Goal: Task Accomplishment & Management: Manage account settings

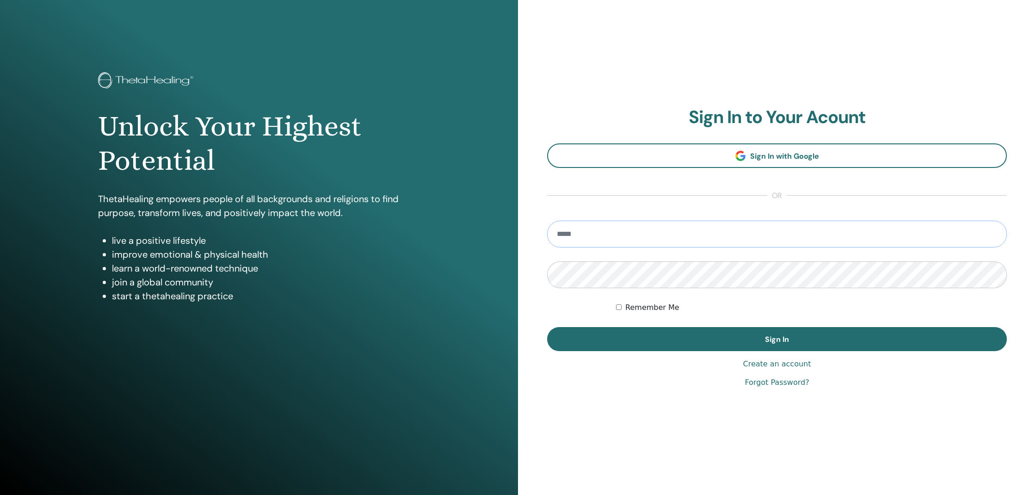
type input "**********"
click at [777, 339] on button "Sign In" at bounding box center [777, 339] width 460 height 24
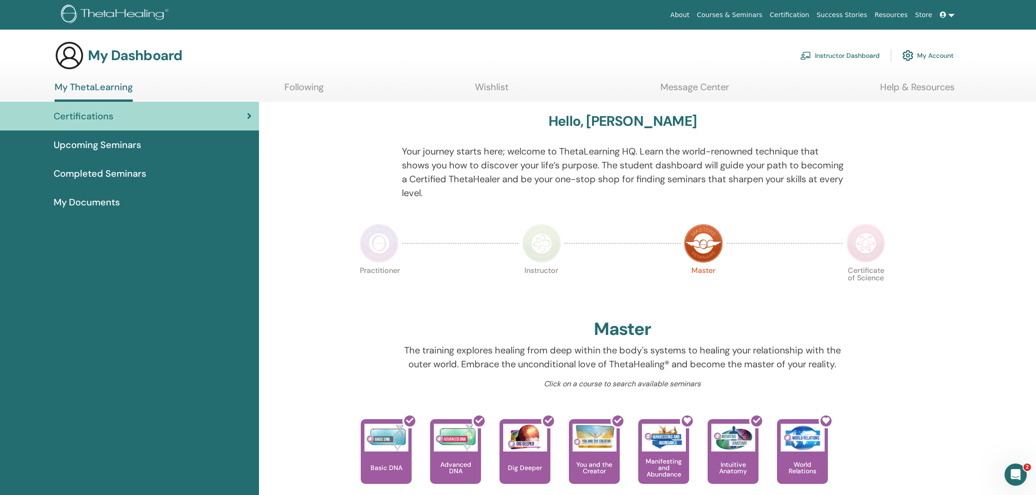
click at [490, 89] on link "Wishlist" at bounding box center [492, 90] width 34 height 18
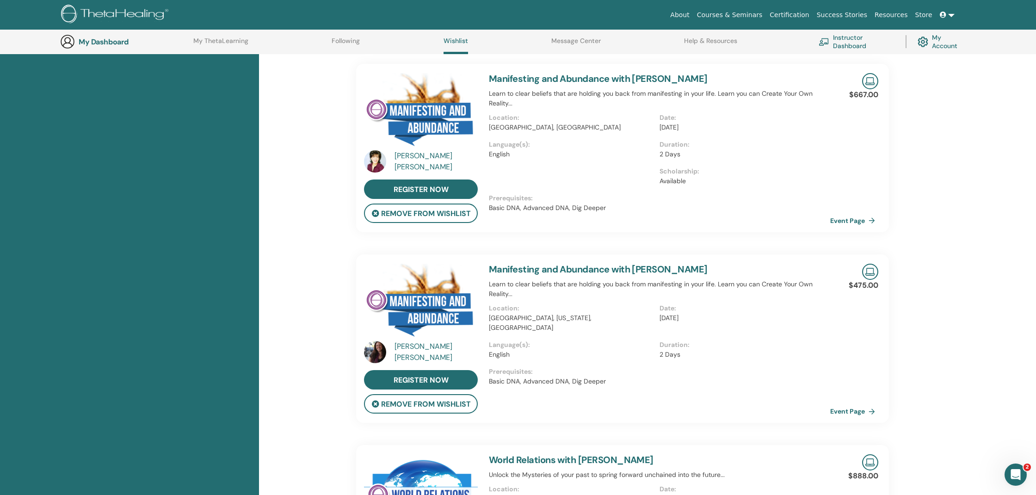
scroll to position [833, 0]
click at [447, 204] on button "remove from wishlist" at bounding box center [421, 213] width 114 height 19
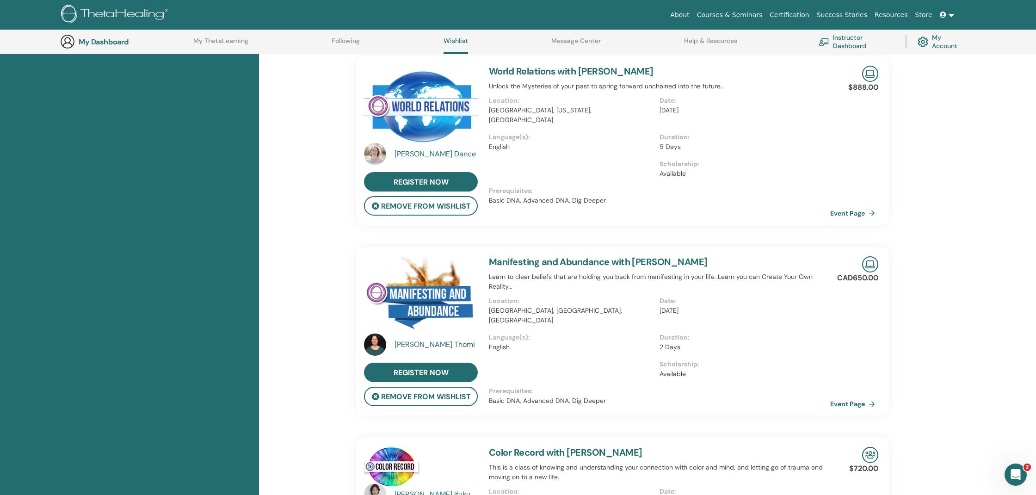
scroll to position [1624, 0]
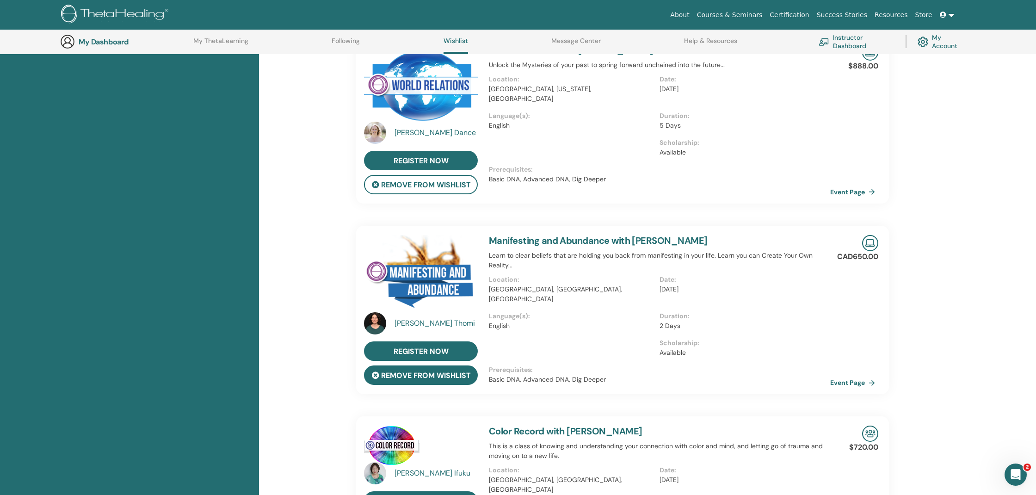
click at [414, 367] on button "remove from wishlist" at bounding box center [421, 374] width 114 height 19
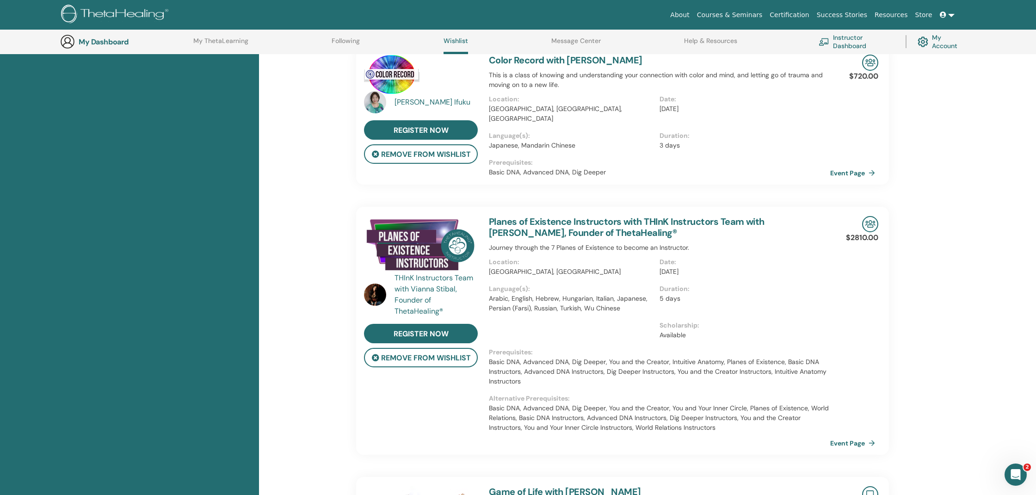
scroll to position [1805, 0]
click at [398, 223] on img at bounding box center [421, 244] width 114 height 59
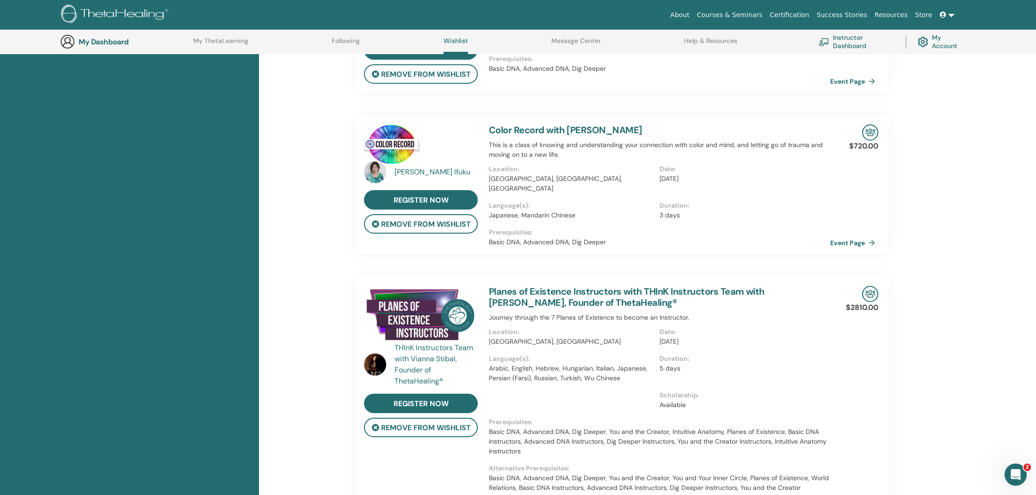
scroll to position [1736, 0]
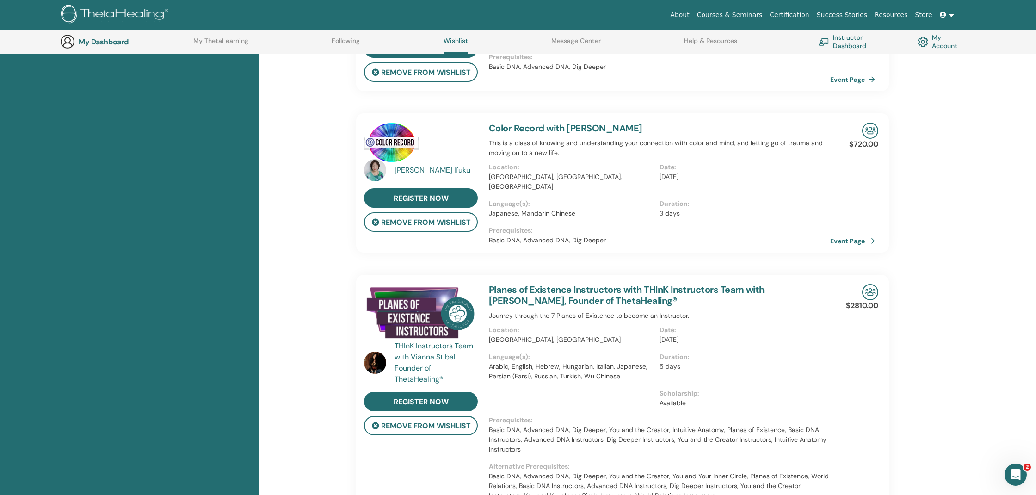
click at [600, 284] on link "Planes of Existence Instructors with THInK Instructors Team with Vianna Stibal,…" at bounding box center [627, 295] width 276 height 23
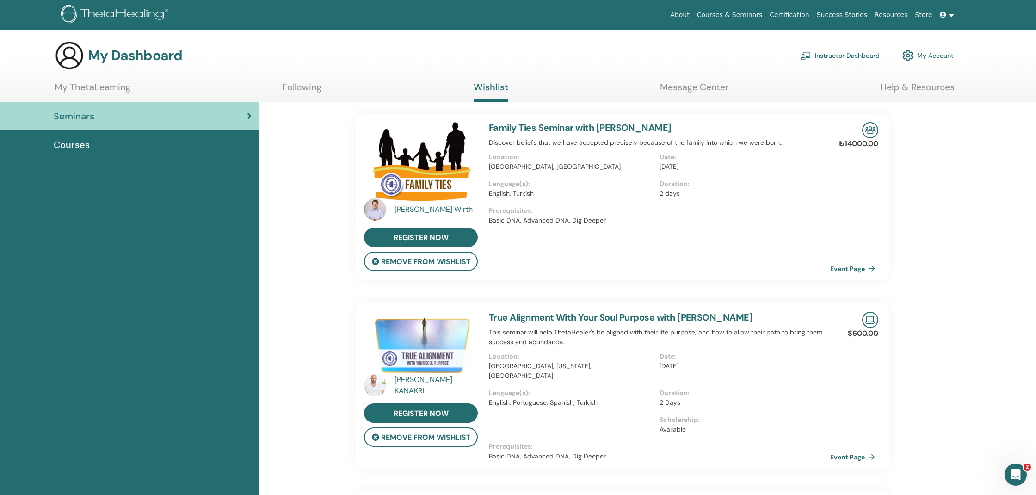
scroll to position [4, 0]
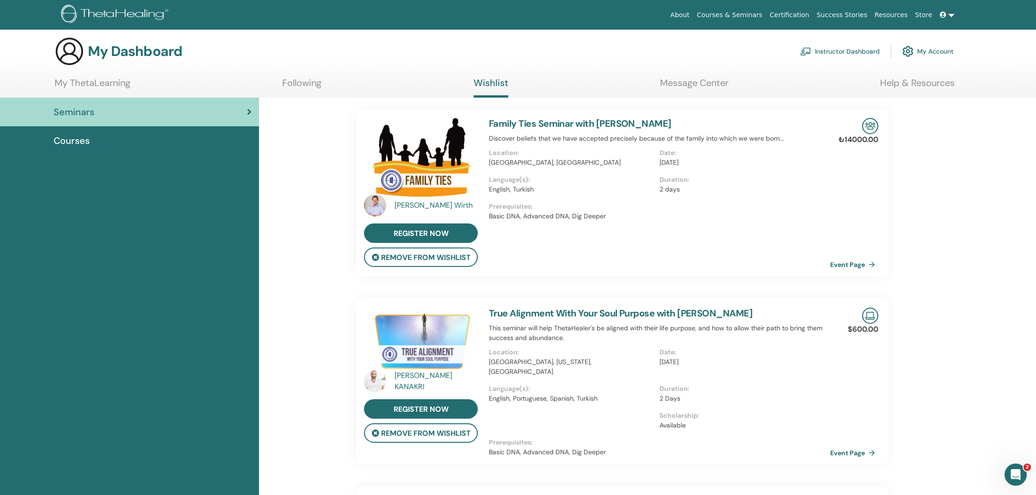
click at [295, 83] on link "Following" at bounding box center [301, 86] width 39 height 18
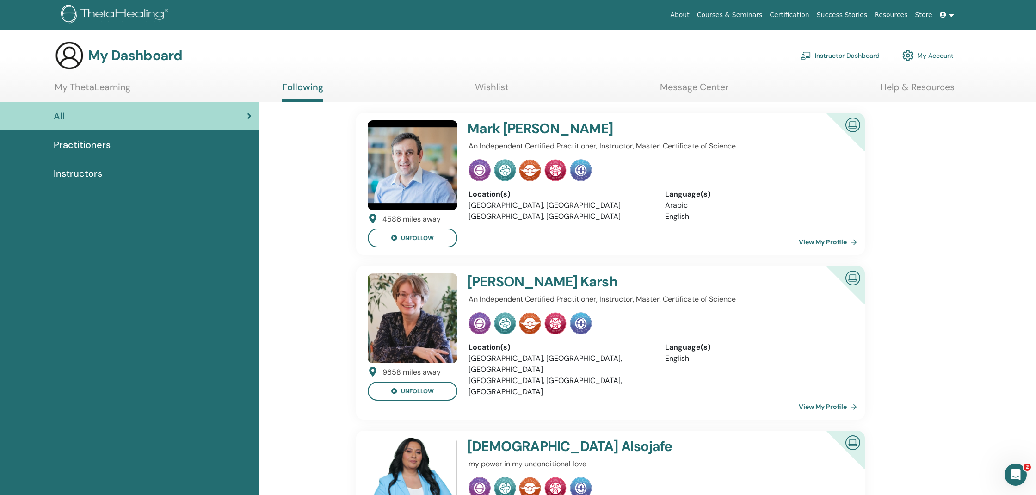
click at [75, 176] on span "Instructors" at bounding box center [78, 174] width 49 height 14
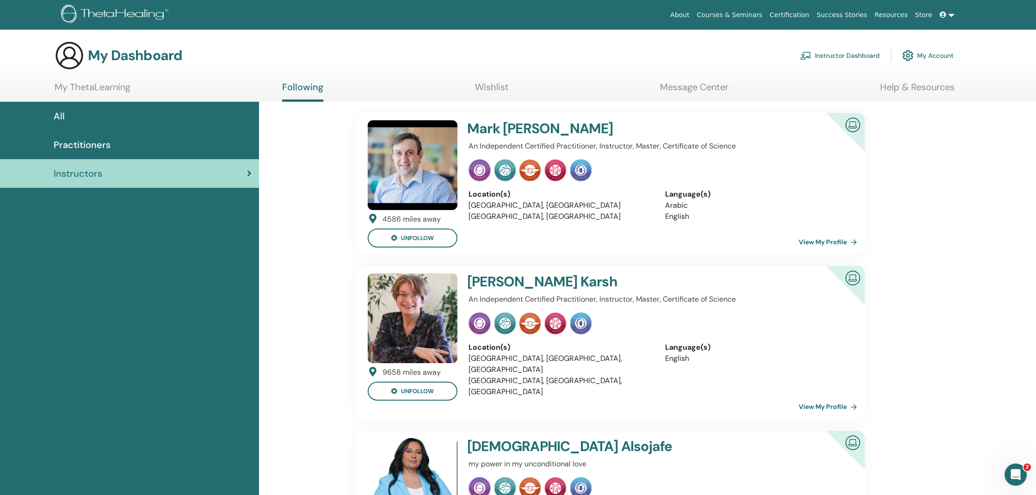
click at [691, 90] on link "Message Center" at bounding box center [694, 90] width 68 height 18
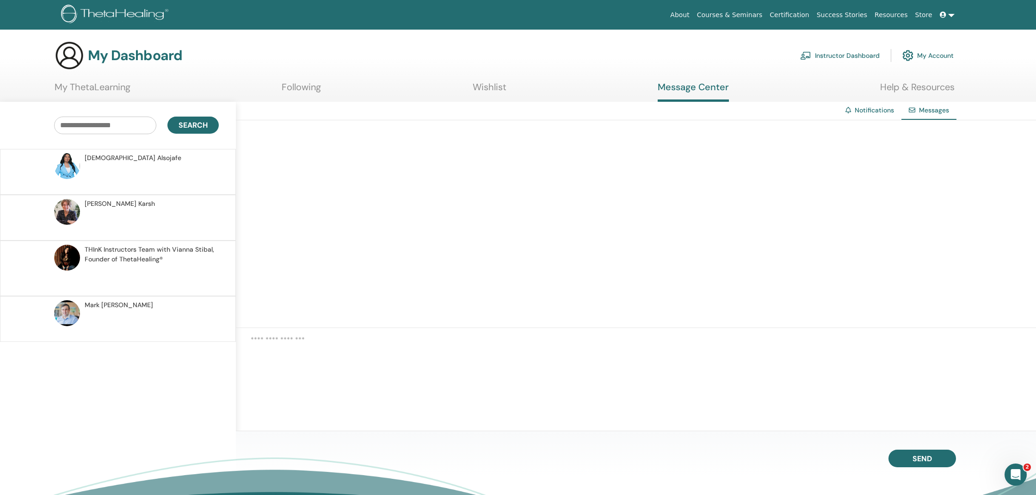
click at [114, 128] on input "text" at bounding box center [105, 126] width 102 height 18
type input "******"
click at [197, 123] on span "Search" at bounding box center [193, 125] width 29 height 10
